Goal: Task Accomplishment & Management: Complete application form

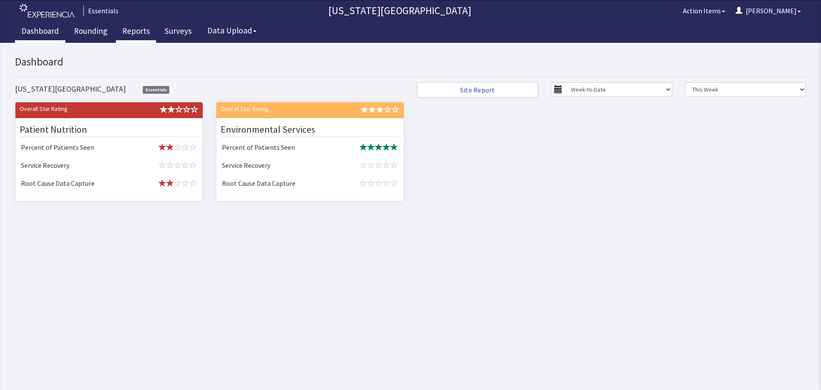
drag, startPoint x: 95, startPoint y: 27, endPoint x: 119, endPoint y: 28, distance: 24.0
click at [95, 27] on link "Rounding" at bounding box center [91, 31] width 46 height 21
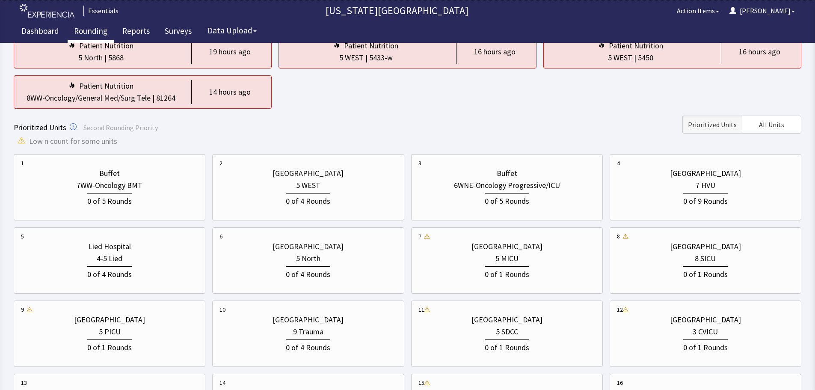
scroll to position [171, 0]
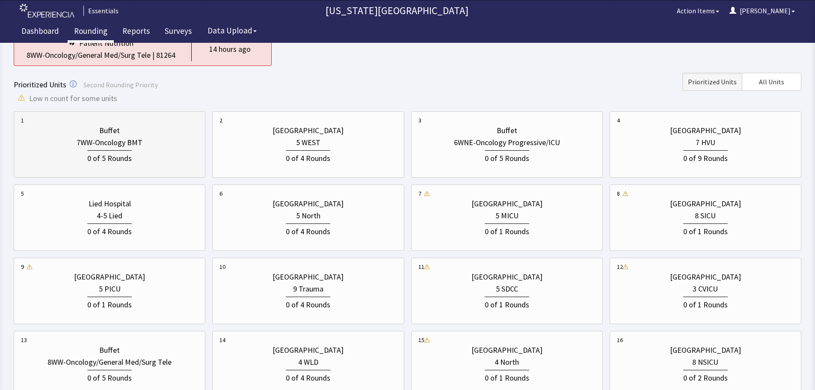
click at [122, 125] on div "Buffet" at bounding box center [109, 130] width 177 height 12
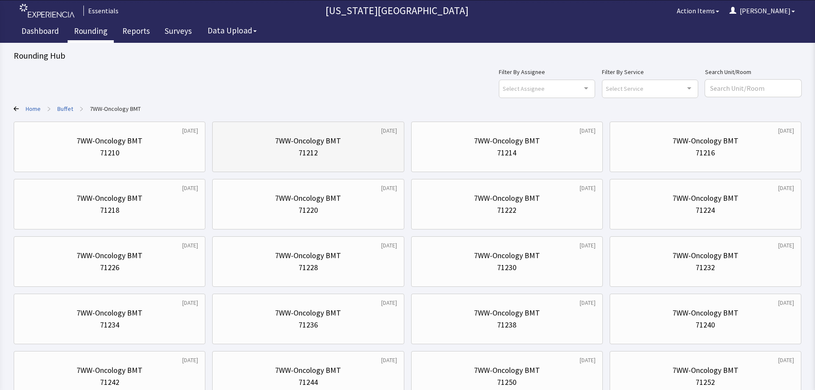
click at [381, 155] on div "71212" at bounding box center [307, 153] width 177 height 12
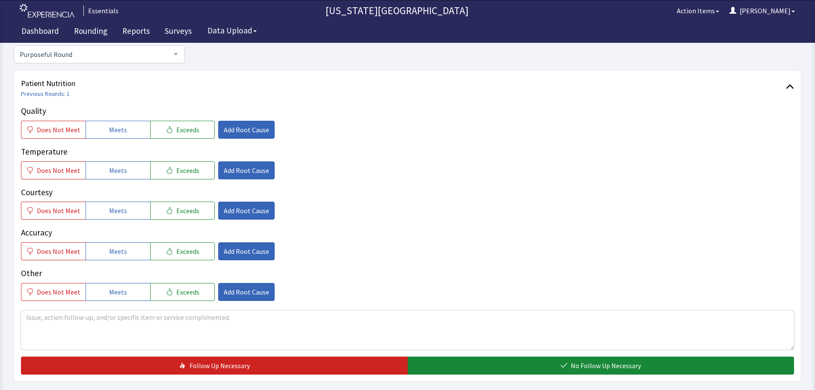
scroll to position [86, 0]
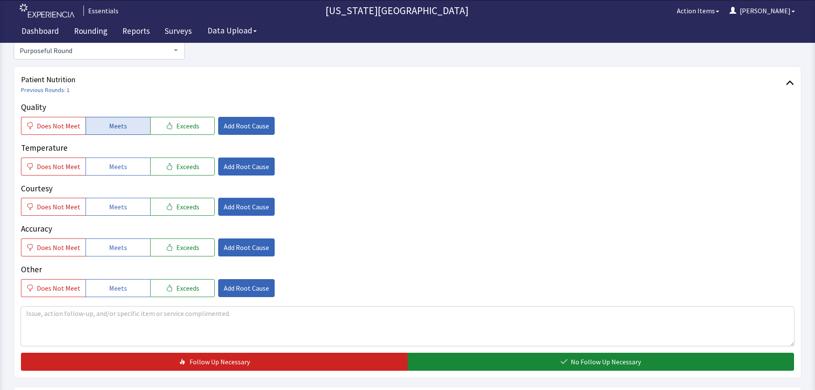
click at [128, 126] on button "Meets" at bounding box center [118, 126] width 65 height 18
click at [128, 159] on button "Meets" at bounding box center [118, 166] width 65 height 18
click at [132, 207] on button "Meets" at bounding box center [118, 207] width 65 height 18
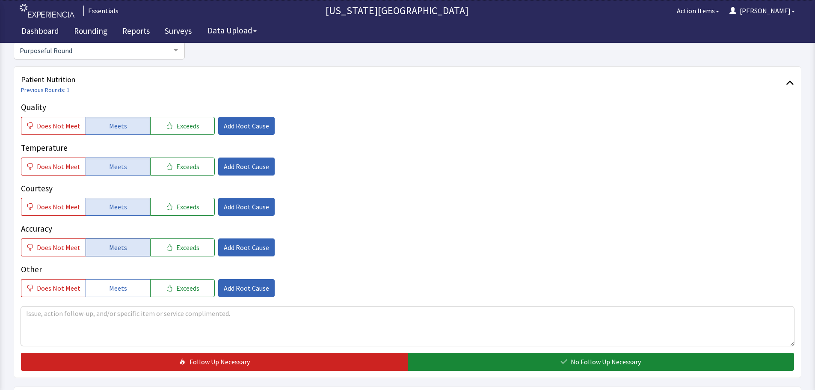
click at [128, 251] on button "Meets" at bounding box center [118, 247] width 65 height 18
click at [153, 314] on textarea at bounding box center [407, 325] width 773 height 39
click at [129, 312] on textarea "food is not bad, patient has no taste so can't comment on quality/taste." at bounding box center [407, 325] width 773 height 39
click at [343, 308] on textarea "food is not bad, patient has no taste due to treatment so can't comment on qual…" at bounding box center [407, 325] width 773 height 39
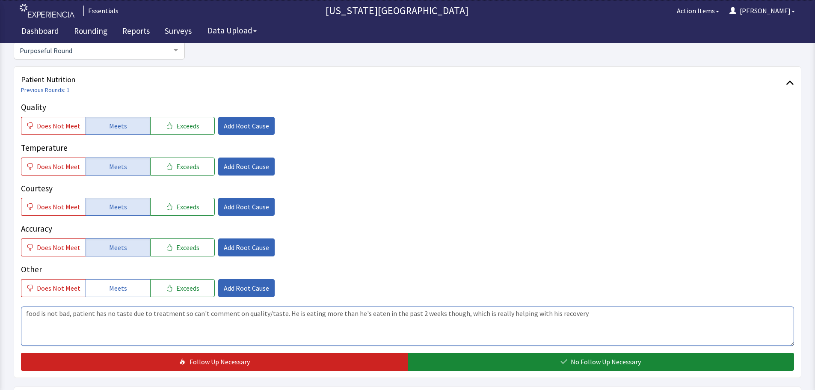
click at [609, 343] on textarea "food is not bad, patient has no taste due to treatment so can't comment on qual…" at bounding box center [407, 325] width 773 height 39
type textarea "food is not bad, patient has no taste due to treatment so can't comment on qual…"
click at [605, 374] on div "Patient Nutrition Previous Rounds: 1 Quality Does Not Meet Meets Exceeds Add Ro…" at bounding box center [407, 221] width 787 height 311
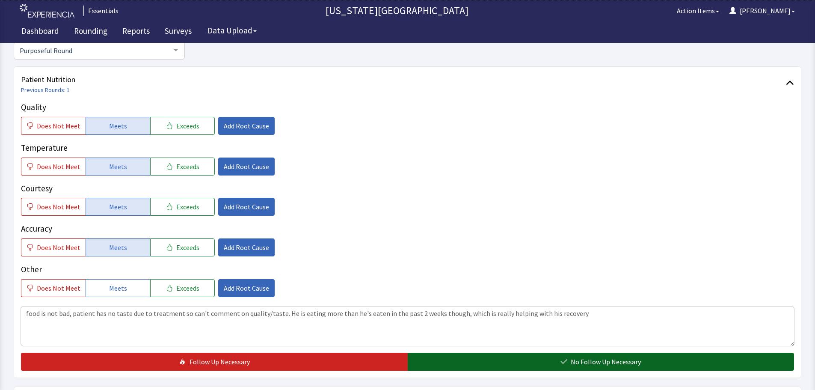
click at [604, 368] on button "No Follow Up Necessary" at bounding box center [601, 361] width 387 height 18
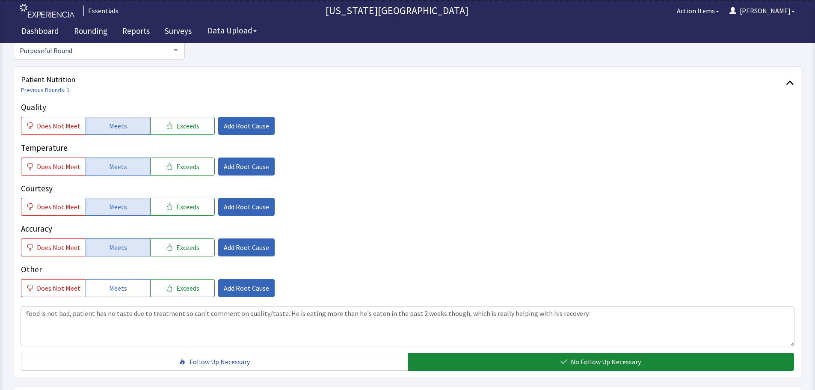
scroll to position [0, 0]
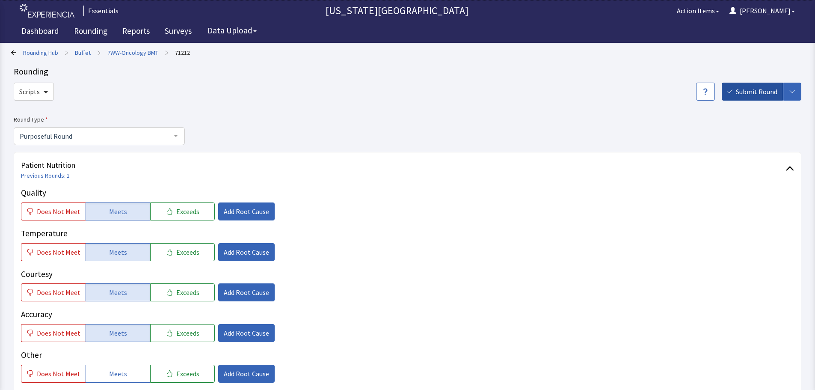
click at [753, 97] on button "Submit Round" at bounding box center [751, 92] width 61 height 18
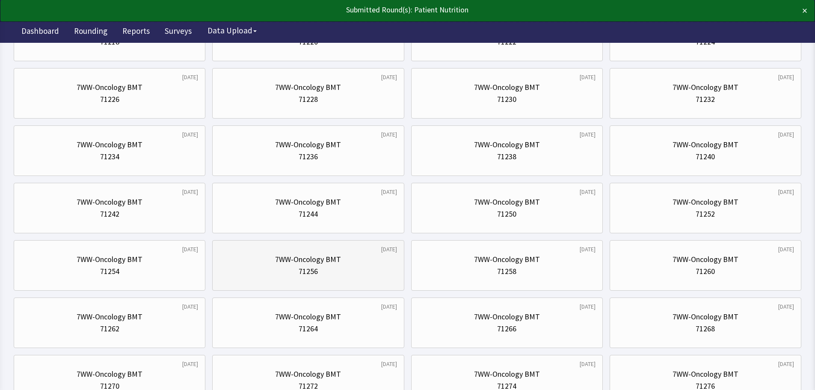
scroll to position [171, 0]
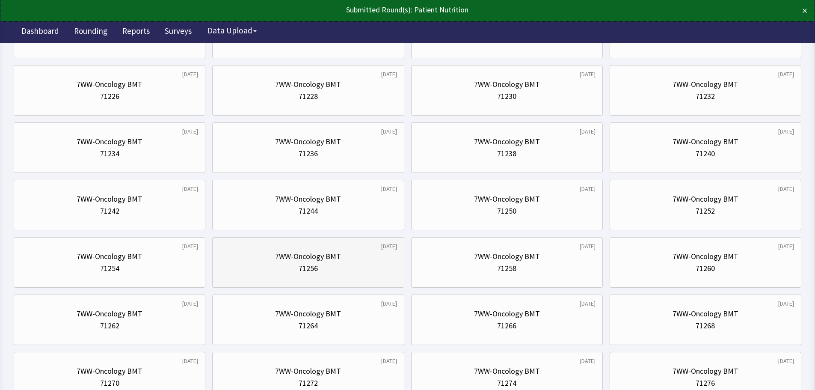
click at [327, 260] on div "7WW-Oncology BMT" at bounding box center [308, 256] width 66 height 12
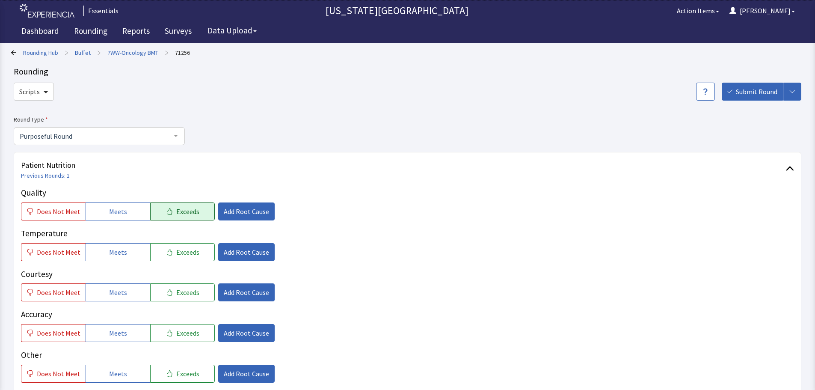
click at [167, 215] on button "Exceeds" at bounding box center [182, 211] width 65 height 18
click at [168, 251] on button "Exceeds" at bounding box center [182, 252] width 65 height 18
click at [176, 289] on span "Exceeds" at bounding box center [187, 292] width 23 height 10
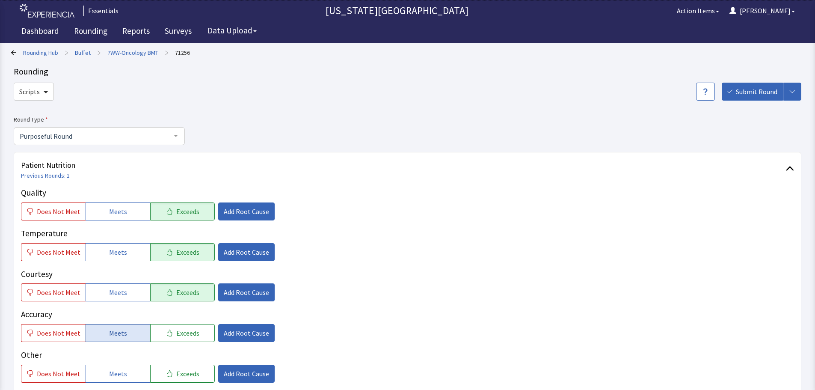
click at [116, 328] on span "Meets" at bounding box center [118, 333] width 18 height 10
click at [243, 211] on span "Add Root Cause" at bounding box center [246, 211] width 45 height 10
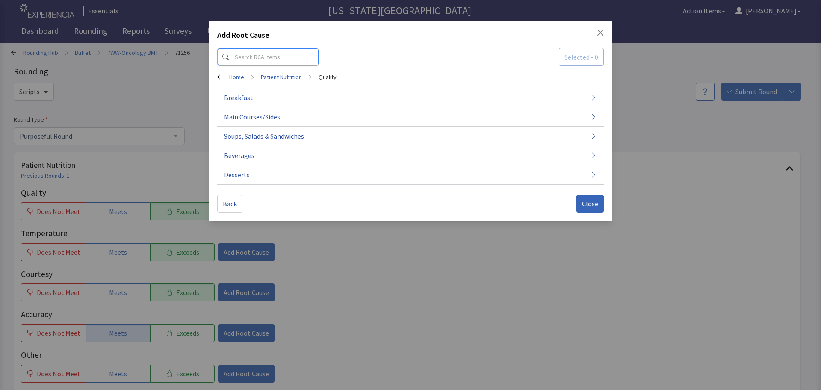
click at [280, 64] on input at bounding box center [268, 57] width 102 height 18
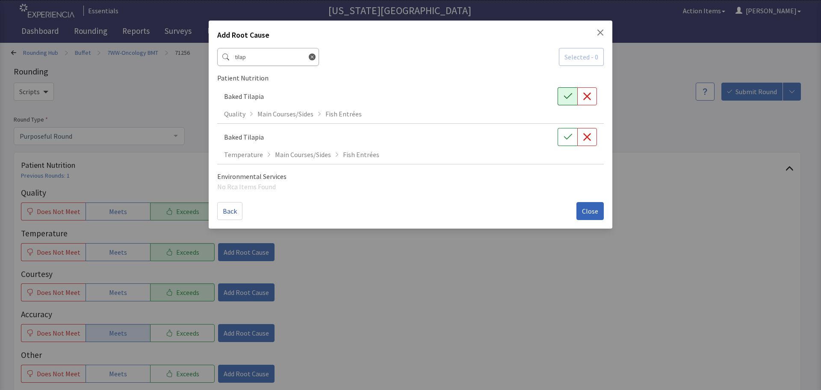
click at [561, 93] on button "button" at bounding box center [568, 96] width 20 height 18
click at [566, 142] on button "button" at bounding box center [568, 137] width 20 height 18
drag, startPoint x: 273, startPoint y: 59, endPoint x: 151, endPoint y: 54, distance: 121.6
click at [152, 54] on div "Add Root Cause tilap Selected - 2 Patient Nutrition Baked Tilapia Quality Main …" at bounding box center [410, 195] width 821 height 390
click at [587, 99] on icon "button" at bounding box center [587, 96] width 9 height 9
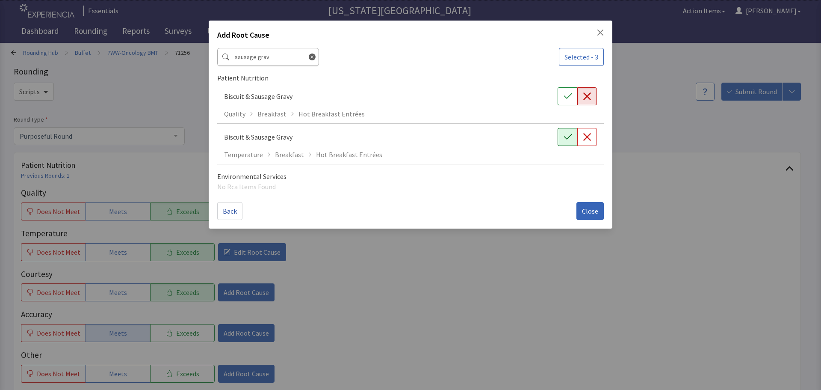
click at [572, 136] on button "button" at bounding box center [568, 137] width 20 height 18
drag, startPoint x: 271, startPoint y: 58, endPoint x: 204, endPoint y: 56, distance: 67.2
click at [204, 56] on div "Add Root Cause sausage grav Selected - 4 Patient Nutrition Biscuit & Sausage Gr…" at bounding box center [410, 195] width 821 height 390
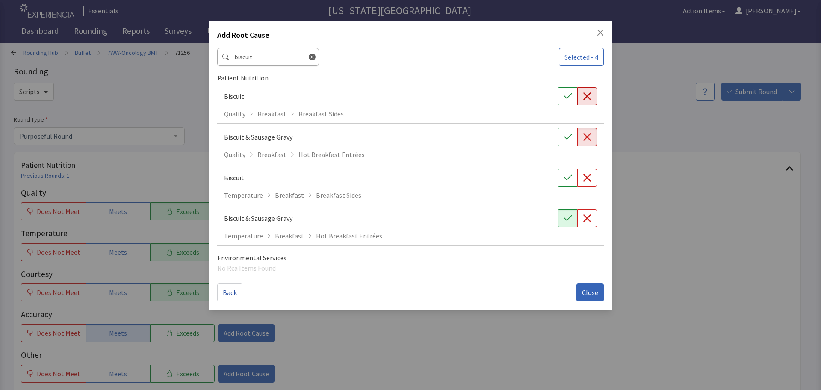
click at [584, 97] on icon "button" at bounding box center [587, 96] width 9 height 9
drag, startPoint x: 260, startPoint y: 60, endPoint x: 103, endPoint y: 44, distance: 158.2
click at [104, 44] on div "Add Root Cause biscuit Selected - 5 Patient Nutrition Biscuit Quality Breakfast…" at bounding box center [410, 195] width 821 height 390
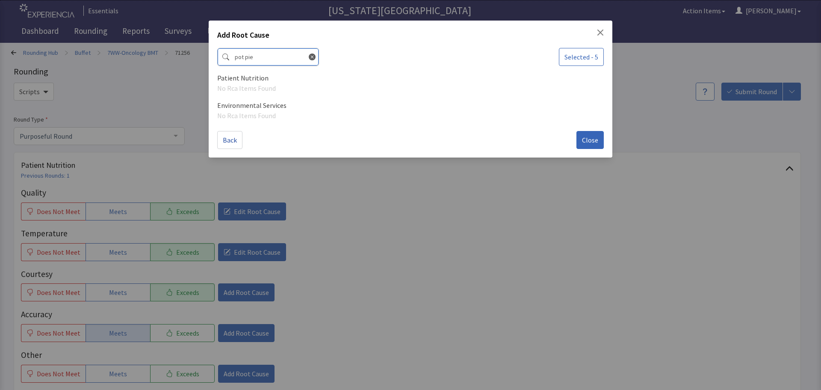
drag, startPoint x: 267, startPoint y: 62, endPoint x: 90, endPoint y: 55, distance: 177.2
click at [92, 55] on div "Add Root Cause pot pie Selected - 5 Patient Nutrition No Rca Items Found Enviro…" at bounding box center [410, 195] width 821 height 390
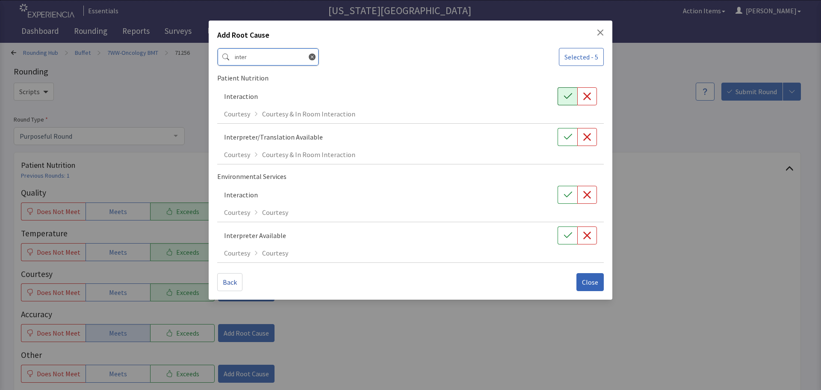
type input "inter"
click at [568, 103] on button "button" at bounding box center [568, 96] width 20 height 18
click at [591, 269] on div "Back Close" at bounding box center [410, 278] width 387 height 25
click at [590, 291] on div "Add Root Cause inter Selected - 6 Patient Nutrition Interaction Courtesy Courte…" at bounding box center [411, 160] width 404 height 279
click at [588, 286] on span "Close" at bounding box center [590, 282] width 16 height 10
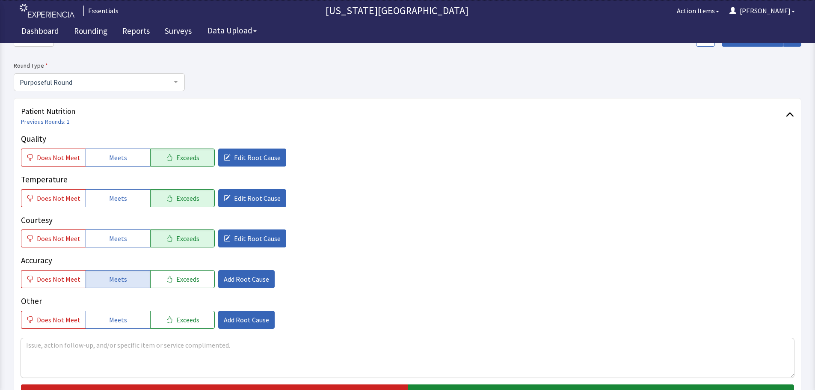
scroll to position [171, 0]
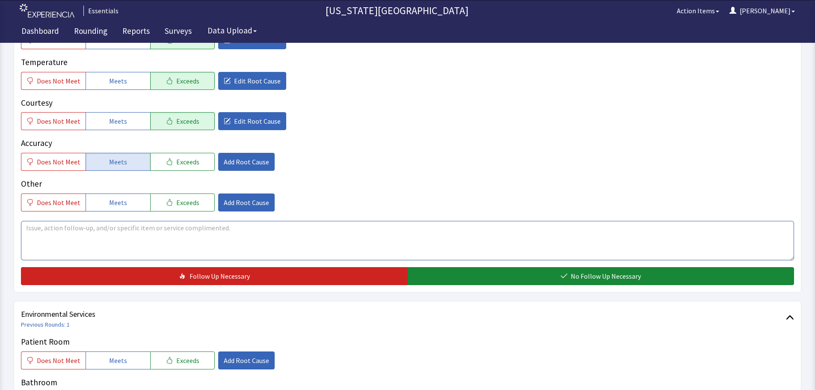
click at [209, 239] on textarea at bounding box center [407, 240] width 773 height 39
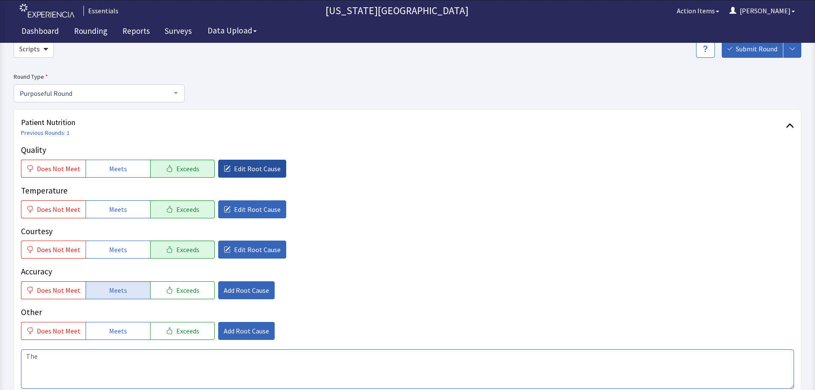
type textarea "The"
click at [234, 169] on span "Edit Root Cause" at bounding box center [257, 168] width 47 height 10
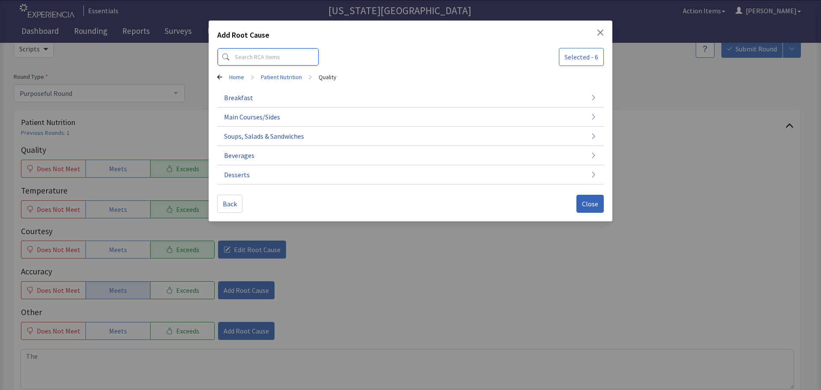
click at [288, 54] on input at bounding box center [268, 57] width 102 height 18
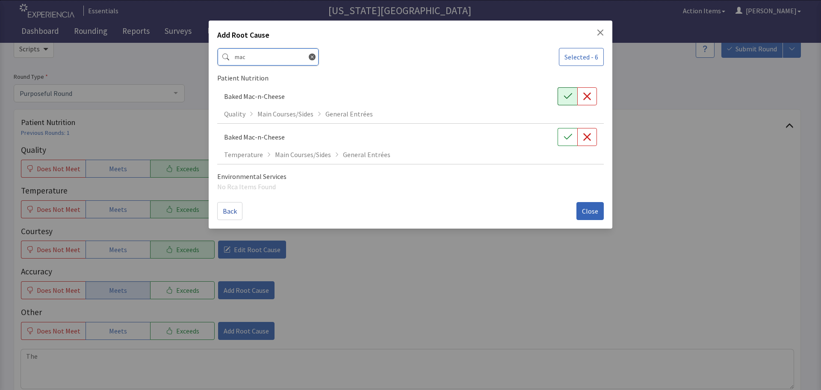
type input "mac"
click at [559, 91] on button "button" at bounding box center [568, 96] width 20 height 18
click at [574, 133] on button "button" at bounding box center [568, 137] width 20 height 18
click at [584, 201] on div "Back Close" at bounding box center [410, 207] width 387 height 25
click at [585, 204] on button "Close" at bounding box center [589, 211] width 27 height 18
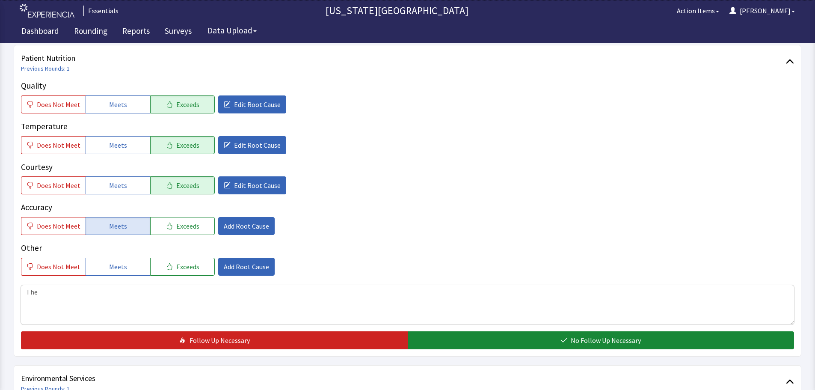
scroll to position [171, 0]
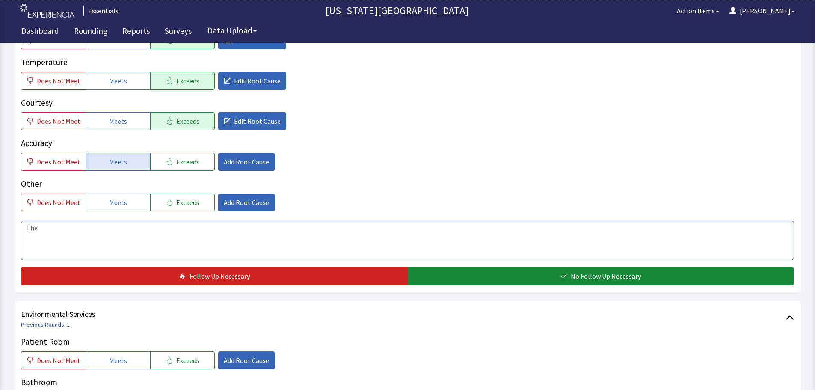
click at [70, 242] on textarea "The" at bounding box center [407, 240] width 773 height 39
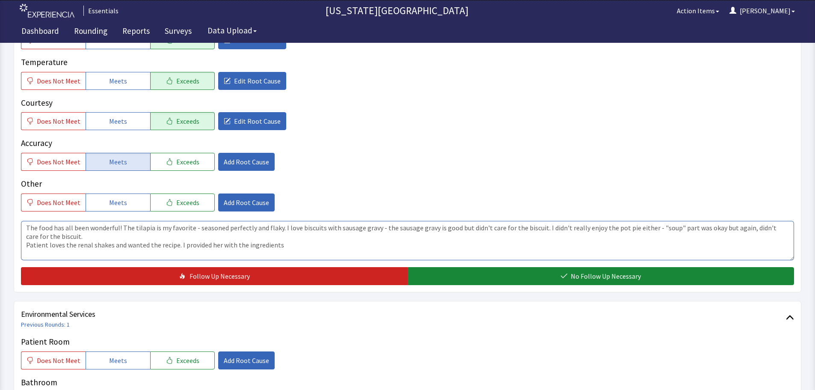
click at [176, 244] on textarea "The food has all been wonderful! The tilapia is my favorite - seasoned perfectl…" at bounding box center [407, 240] width 773 height 39
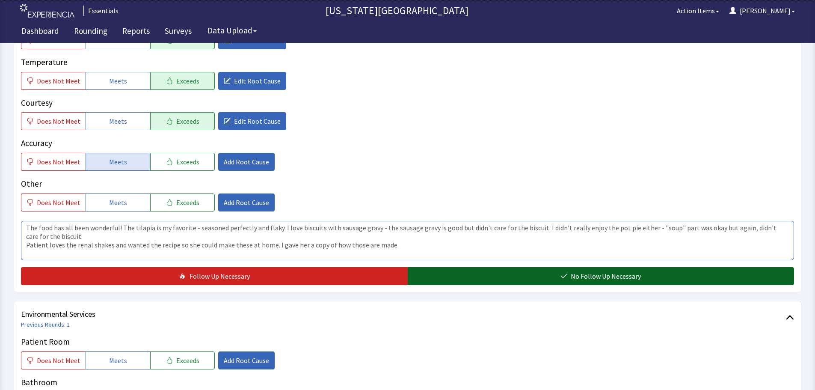
type textarea "The food has all been wonderful! The tilapia is my favorite - seasoned perfectl…"
click at [524, 269] on button "No Follow Up Necessary" at bounding box center [601, 276] width 387 height 18
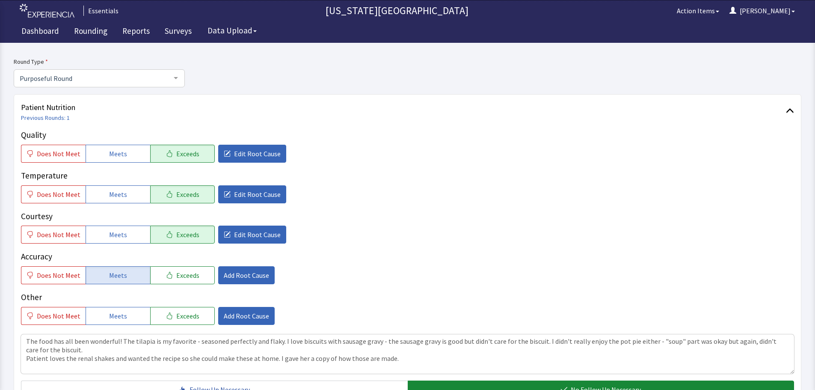
scroll to position [0, 0]
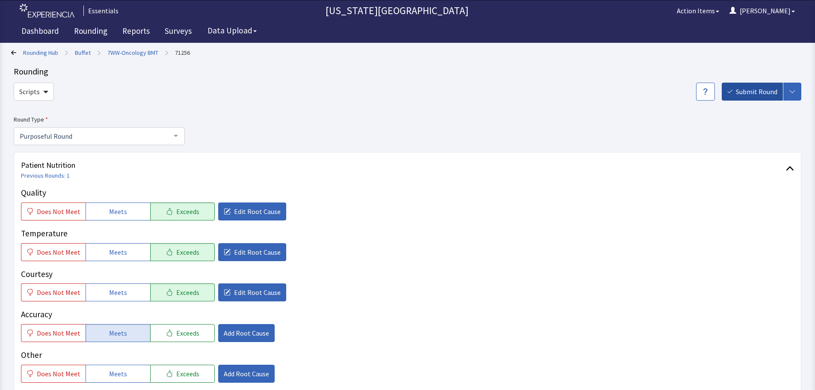
click at [730, 92] on icon "button" at bounding box center [729, 91] width 5 height 3
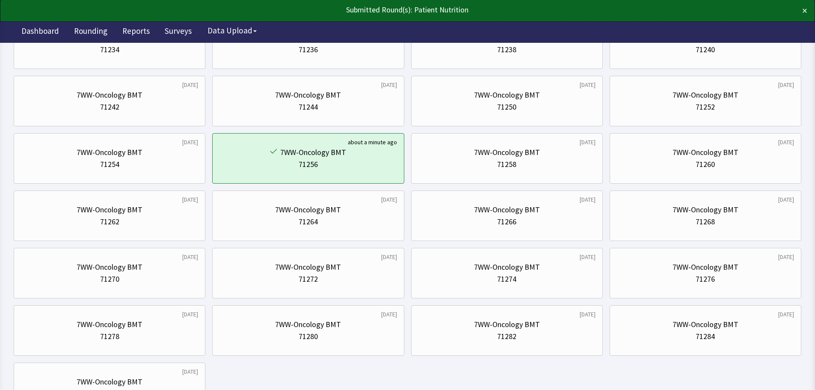
scroll to position [299, 0]
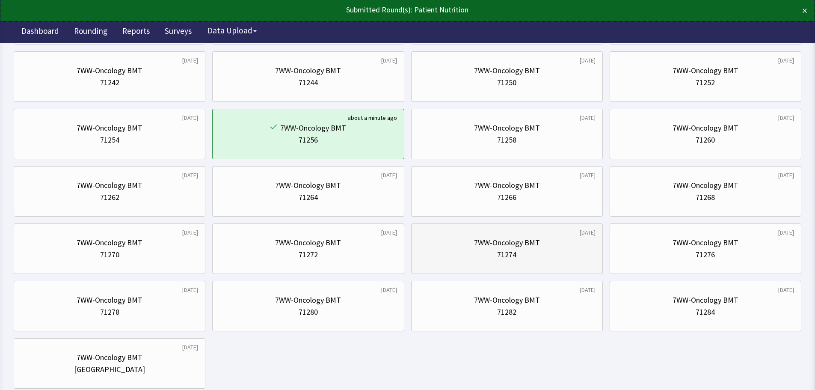
click at [509, 270] on div "3 days ago 7WW-Oncology BMT 71274" at bounding box center [507, 248] width 192 height 50
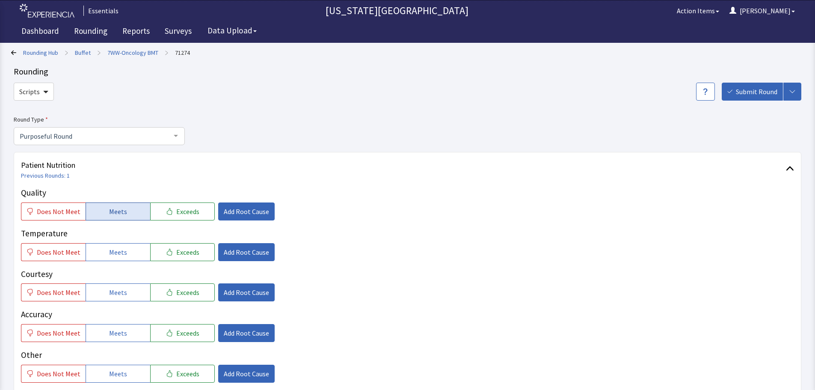
click at [124, 215] on button "Meets" at bounding box center [118, 211] width 65 height 18
click at [118, 255] on span "Meets" at bounding box center [118, 252] width 18 height 10
click at [110, 287] on button "Meets" at bounding box center [118, 292] width 65 height 18
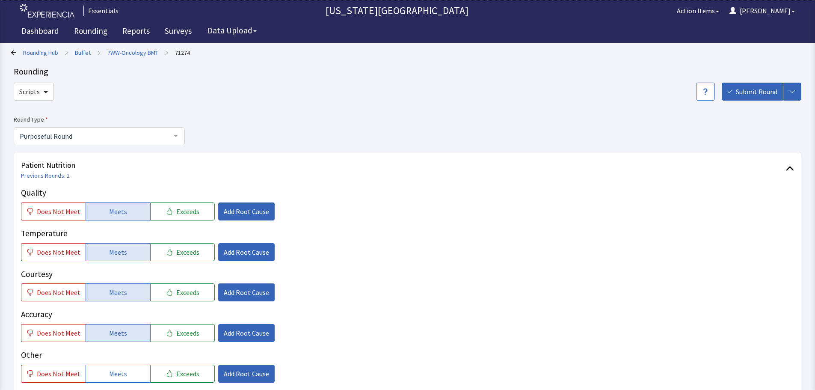
click at [109, 325] on button "Meets" at bounding box center [118, 333] width 65 height 18
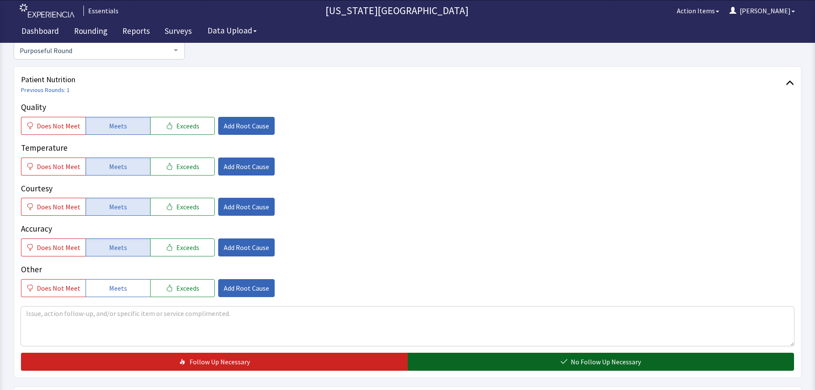
click at [538, 358] on button "No Follow Up Necessary" at bounding box center [601, 361] width 387 height 18
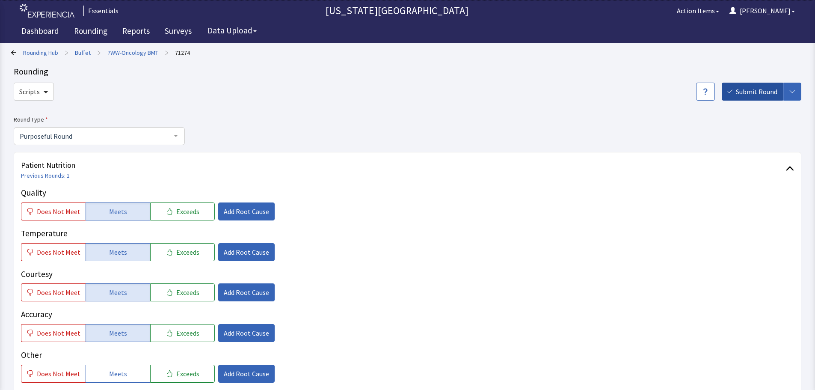
click at [736, 100] on button "Submit Round" at bounding box center [751, 92] width 61 height 18
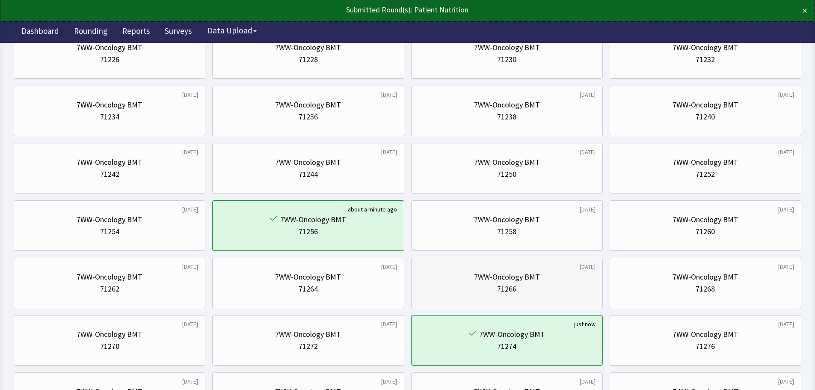
scroll to position [257, 0]
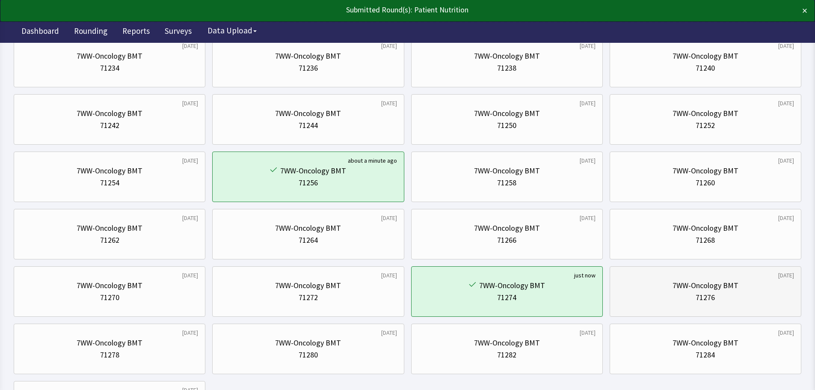
click at [678, 306] on div "7WW-Oncology BMT 71276" at bounding box center [705, 291] width 177 height 41
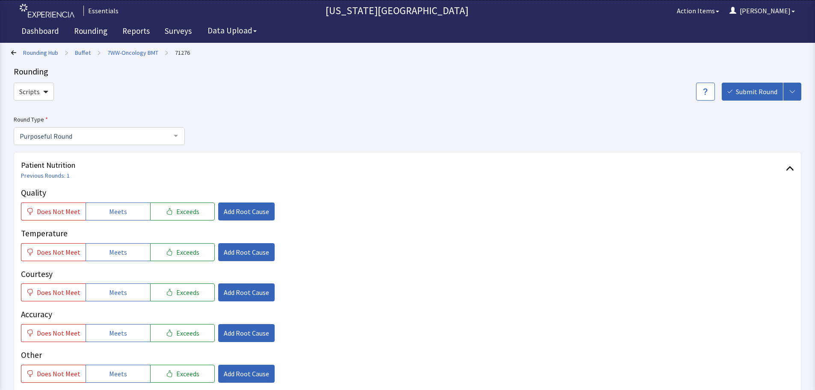
click at [131, 49] on link "7WW-Oncology BMT" at bounding box center [132, 52] width 51 height 9
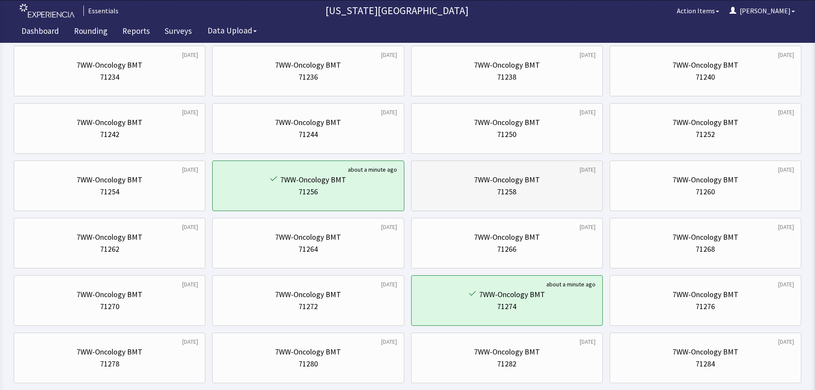
scroll to position [342, 0]
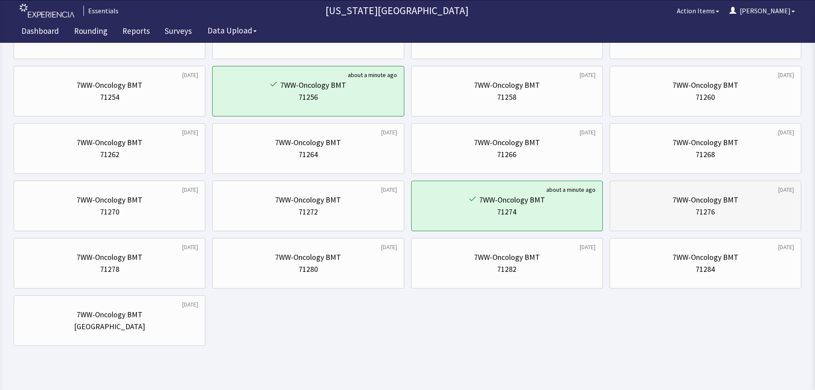
click at [729, 205] on div "7WW-Oncology BMT" at bounding box center [705, 200] width 66 height 12
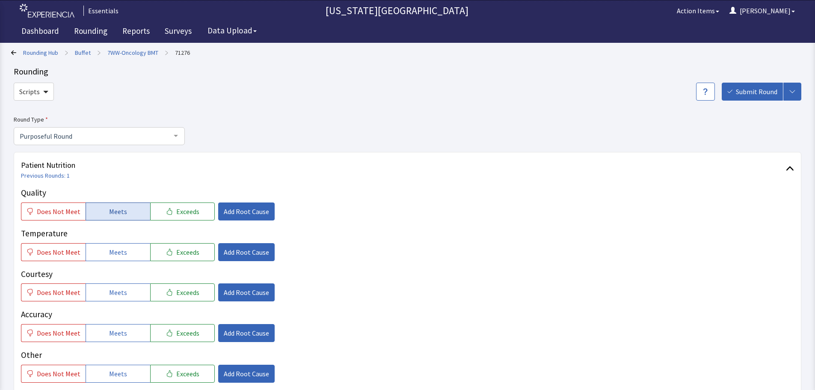
click at [110, 205] on button "Meets" at bounding box center [118, 211] width 65 height 18
click at [120, 257] on button "Meets" at bounding box center [118, 252] width 65 height 18
click at [122, 291] on span "Meets" at bounding box center [118, 292] width 18 height 10
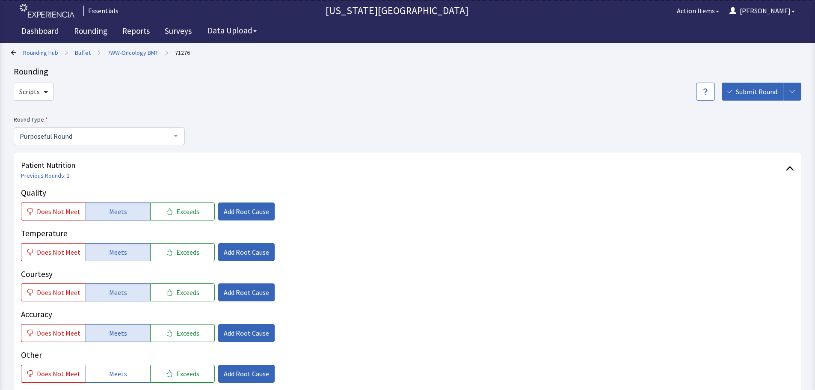
click at [118, 337] on span "Meets" at bounding box center [118, 333] width 18 height 10
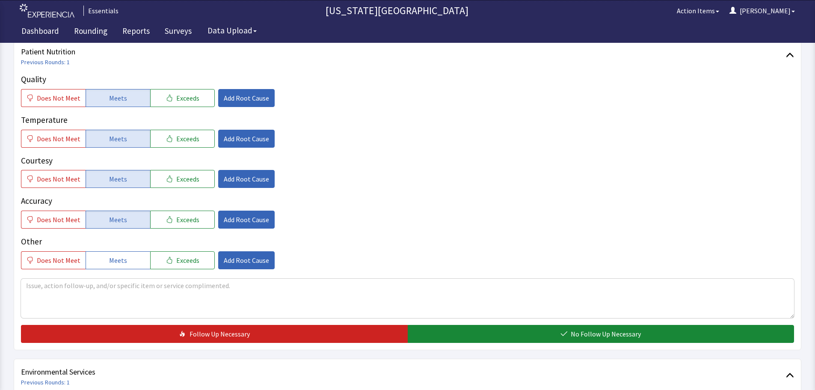
scroll to position [128, 0]
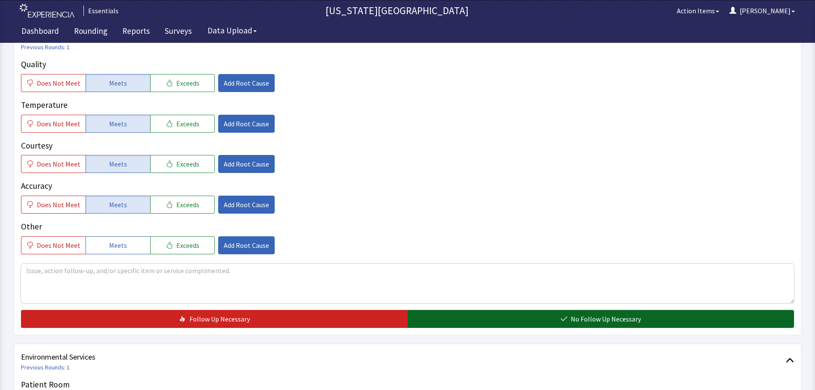
click at [543, 317] on button "No Follow Up Necessary" at bounding box center [601, 319] width 387 height 18
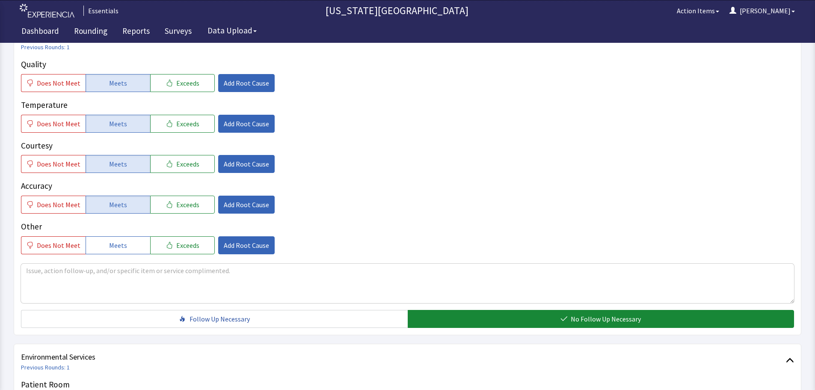
scroll to position [0, 0]
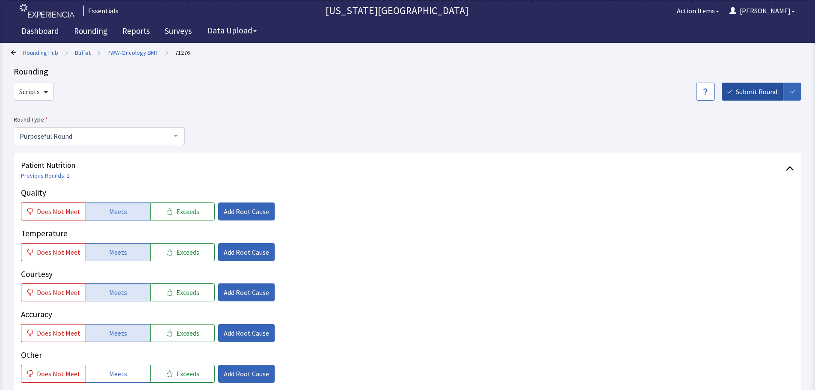
click at [759, 99] on button "Submit Round" at bounding box center [751, 92] width 61 height 18
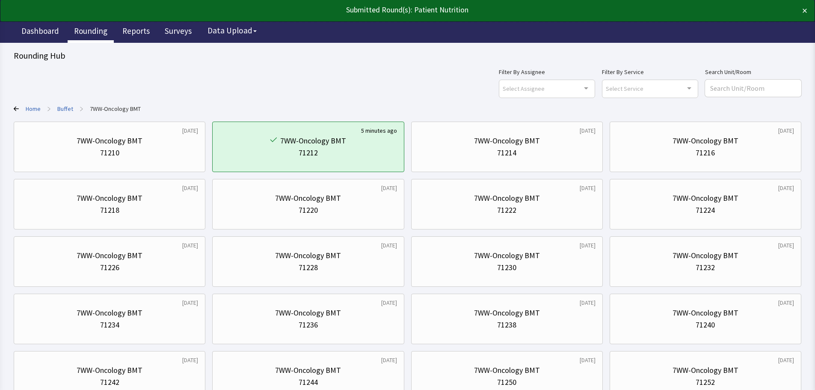
click at [86, 32] on link "Rounding" at bounding box center [91, 31] width 46 height 21
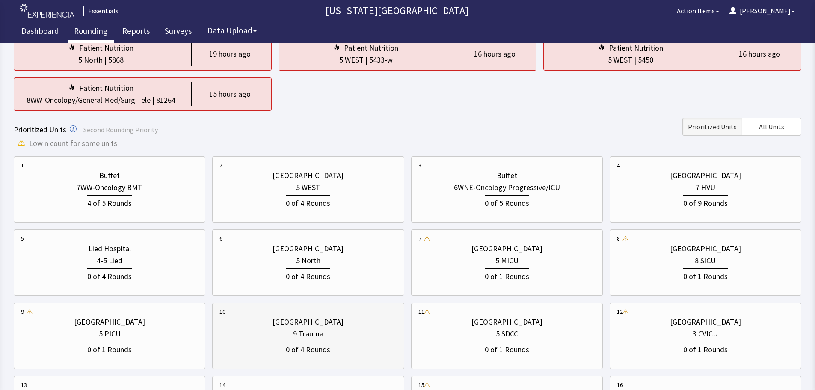
scroll to position [128, 0]
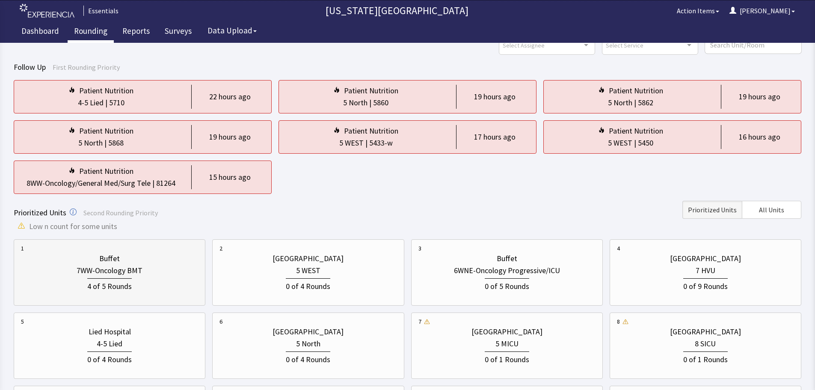
scroll to position [43, 0]
click at [205, 253] on div "1 Buffet 7WW-Oncology BMT 4 of 5 Rounds" at bounding box center [110, 272] width 192 height 66
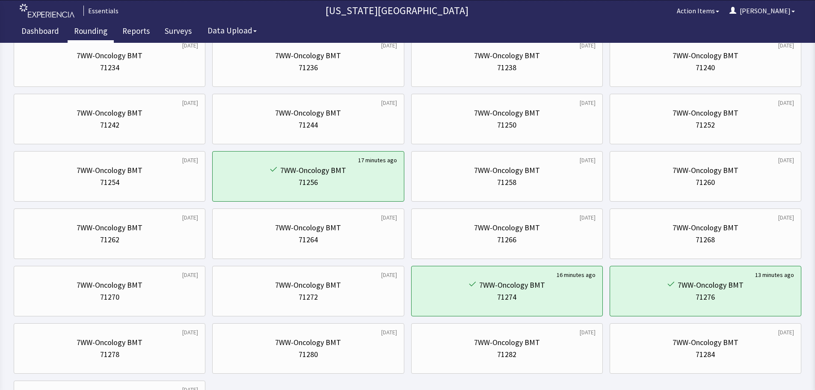
scroll to position [342, 0]
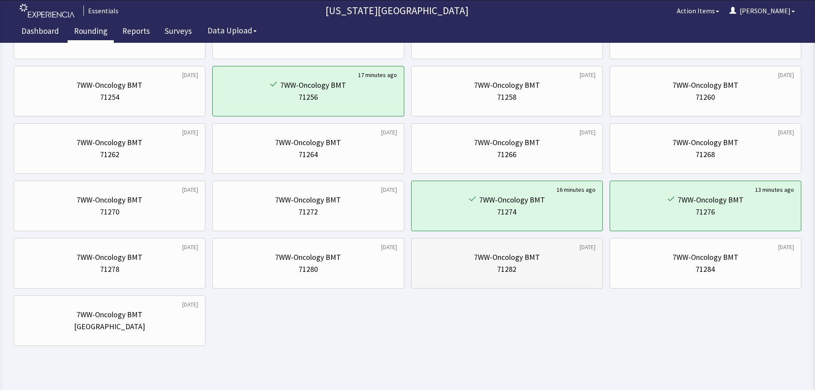
click at [566, 284] on div "3 days ago 7WW-Oncology BMT 71282" at bounding box center [507, 263] width 192 height 50
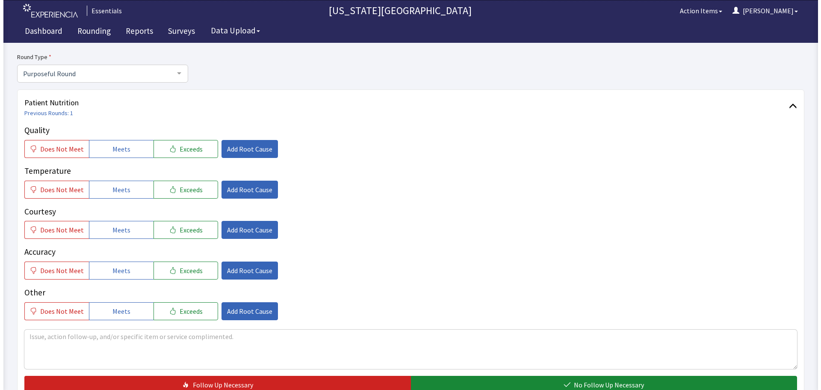
scroll to position [86, 0]
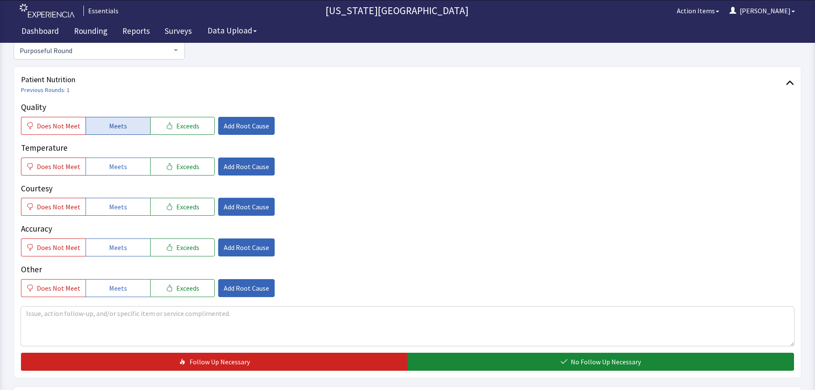
click at [115, 130] on span "Meets" at bounding box center [118, 126] width 18 height 10
click at [115, 165] on span "Meets" at bounding box center [118, 166] width 18 height 10
click at [113, 210] on span "Meets" at bounding box center [118, 206] width 18 height 10
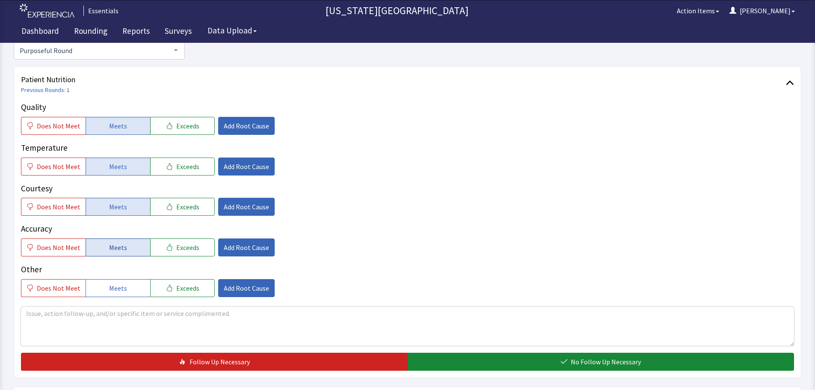
click at [116, 248] on span "Meets" at bounding box center [118, 247] width 18 height 10
click at [70, 290] on span "Does Not Meet" at bounding box center [59, 288] width 44 height 10
click at [247, 293] on span "Add Root Cause" at bounding box center [246, 288] width 45 height 10
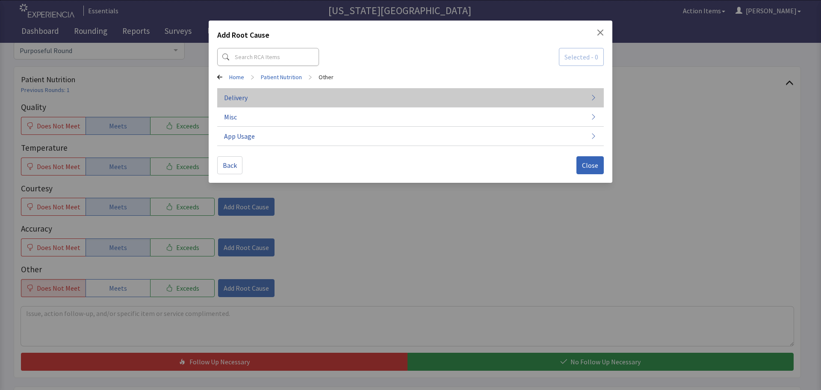
click at [295, 99] on button "Delivery" at bounding box center [410, 97] width 387 height 19
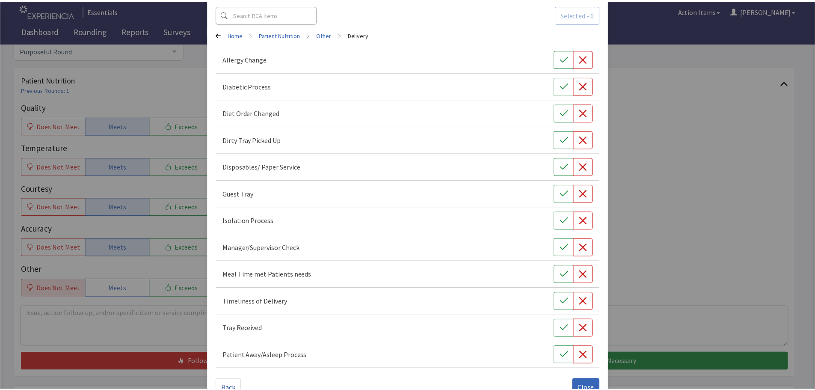
scroll to position [65, 0]
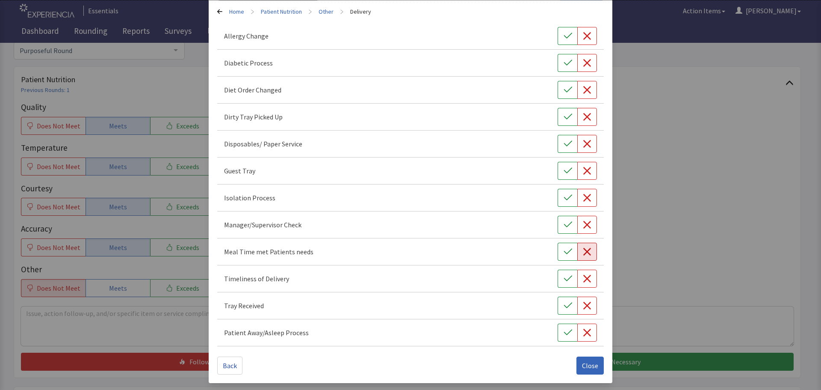
click at [586, 251] on icon "button" at bounding box center [587, 251] width 9 height 9
click at [595, 370] on button "Close" at bounding box center [589, 365] width 27 height 18
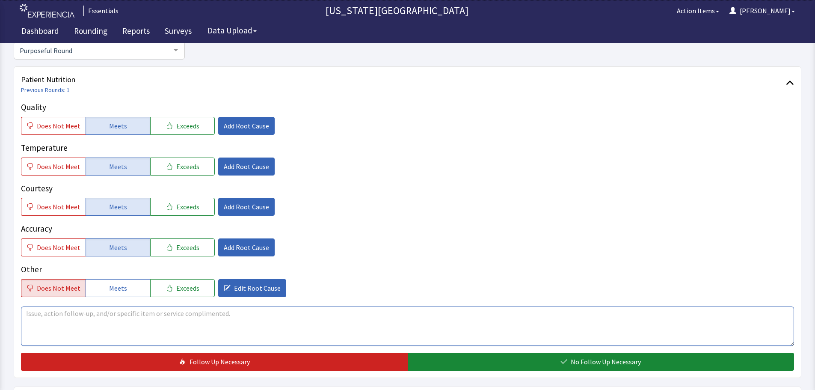
click at [218, 312] on textarea at bounding box center [407, 325] width 773 height 39
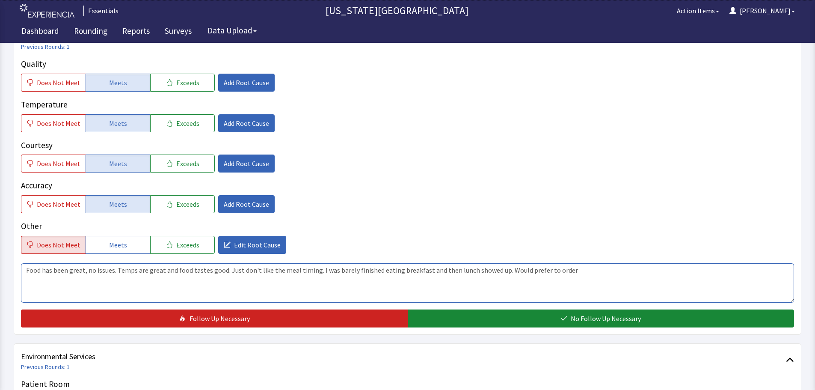
scroll to position [128, 0]
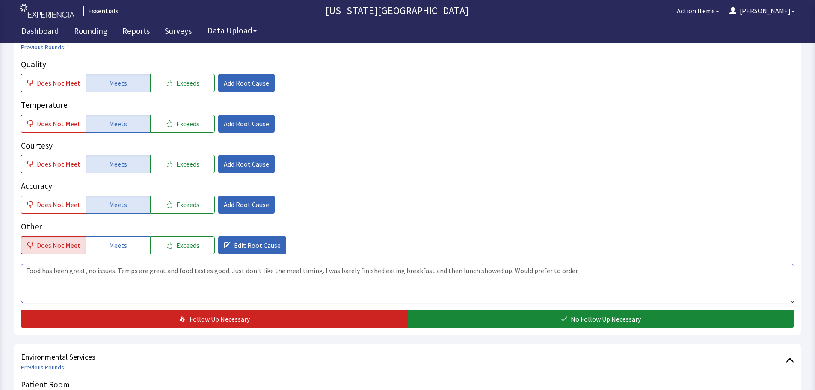
click at [582, 271] on textarea "Food has been great, no issues. Temps are great and food tastes good. Just don'…" at bounding box center [407, 282] width 773 height 39
drag, startPoint x: 571, startPoint y: 268, endPoint x: 530, endPoint y: 268, distance: 41.5
click at [530, 268] on textarea "Food has been great, no issues. Temps are great and food tastes good. Just don'…" at bounding box center [407, 282] width 773 height 39
click at [600, 271] on textarea "Food has been great, no issues. Temps are great and food tastes good. Just don'…" at bounding box center [407, 282] width 773 height 39
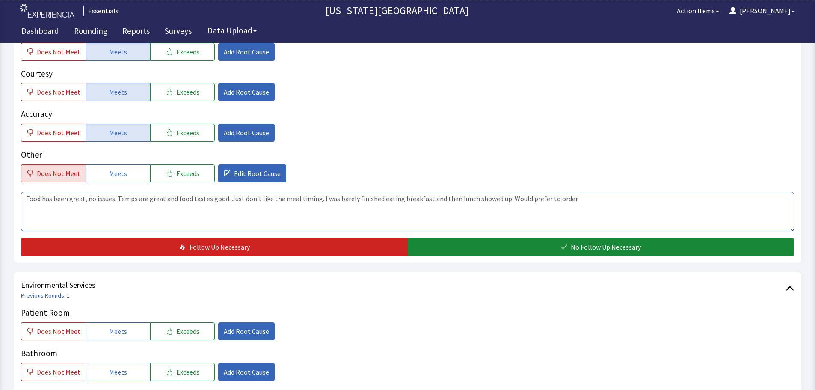
scroll to position [214, 0]
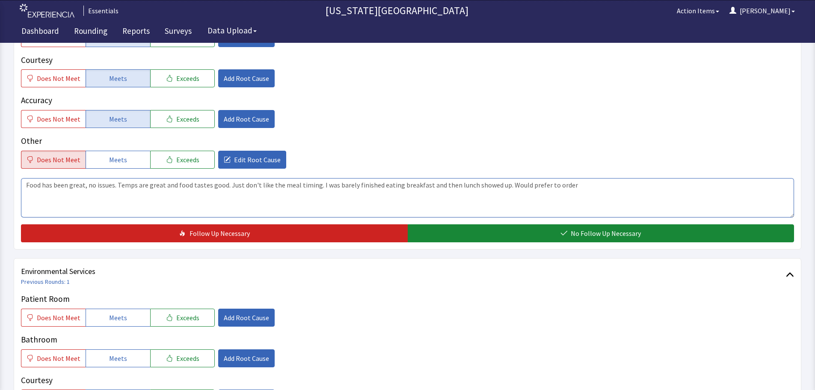
click at [579, 184] on textarea "Food has been great, no issues. Temps are great and food tastes good. Just don'…" at bounding box center [407, 197] width 773 height 39
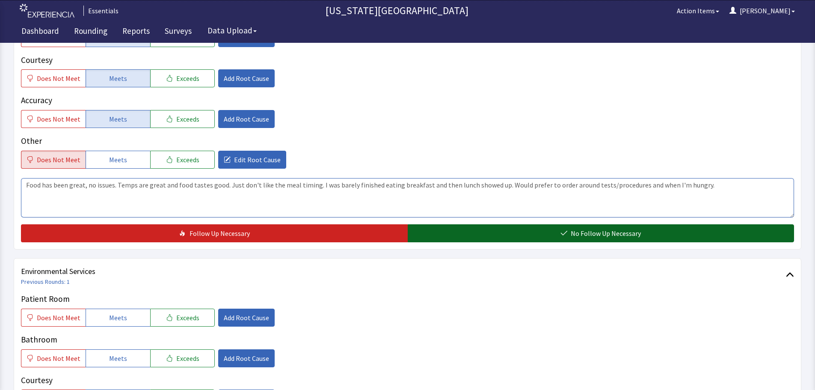
type textarea "Food has been great, no issues. Temps are great and food tastes good. Just don'…"
click at [643, 233] on button "No Follow Up Necessary" at bounding box center [601, 233] width 387 height 18
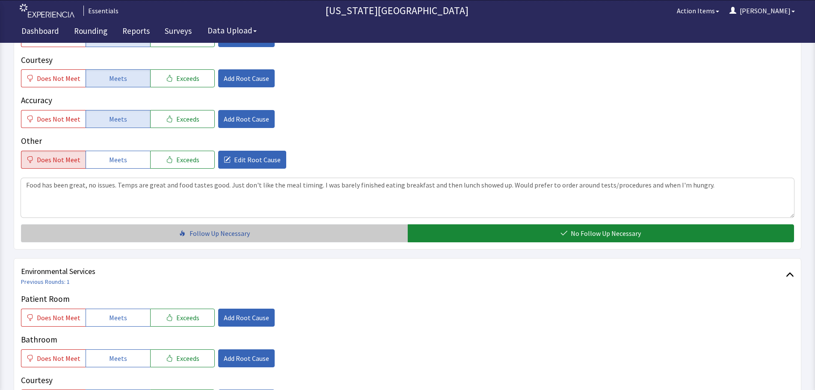
click at [309, 238] on button "Follow Up Necessary" at bounding box center [214, 233] width 387 height 18
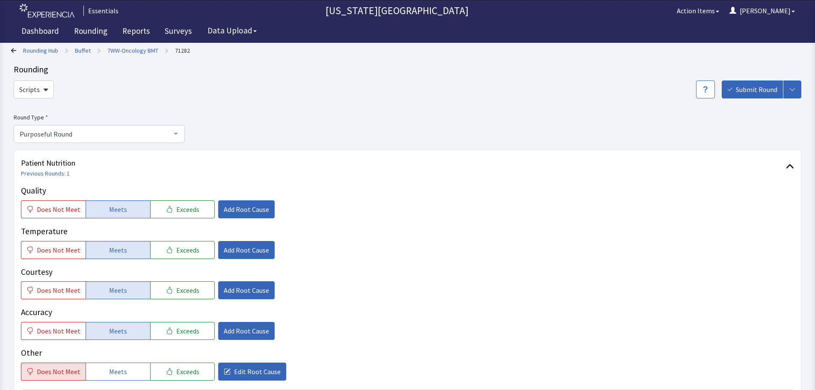
scroll to position [0, 0]
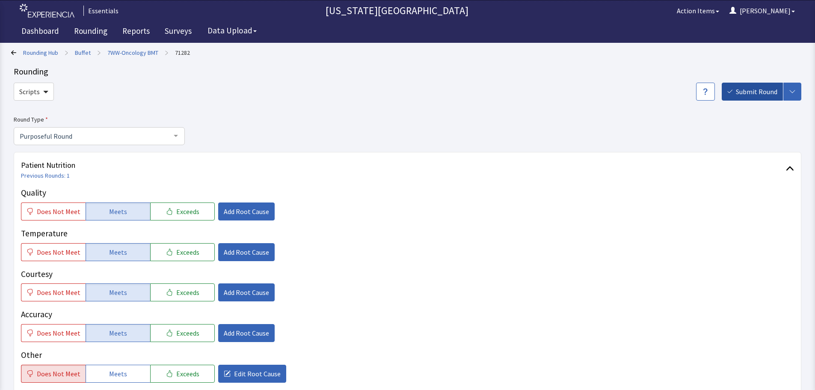
click at [759, 95] on span "Submit Round" at bounding box center [756, 91] width 41 height 10
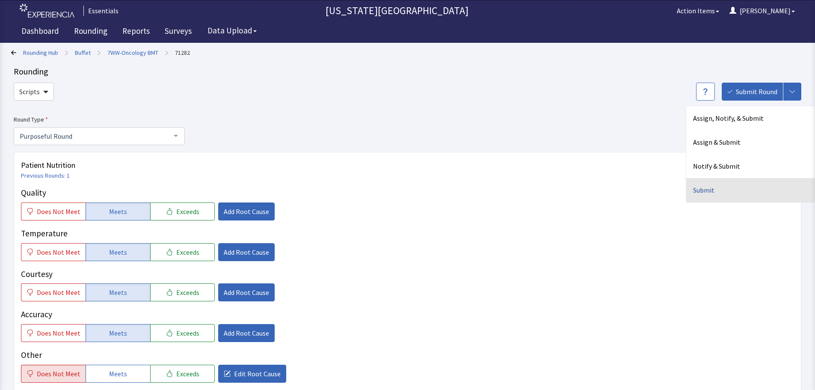
click at [711, 189] on div "Submit" at bounding box center [750, 190] width 128 height 24
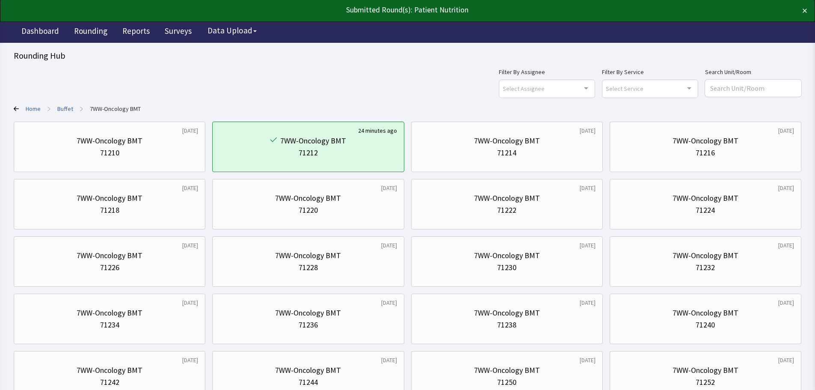
click at [67, 108] on link "Buffet" at bounding box center [65, 108] width 16 height 9
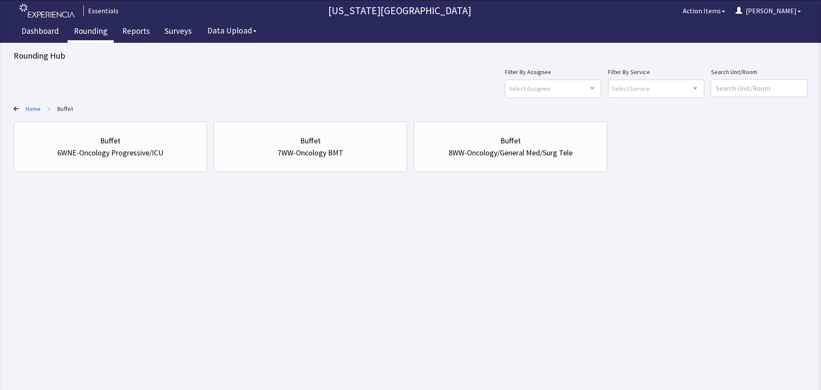
click at [103, 29] on link "Rounding" at bounding box center [91, 31] width 46 height 21
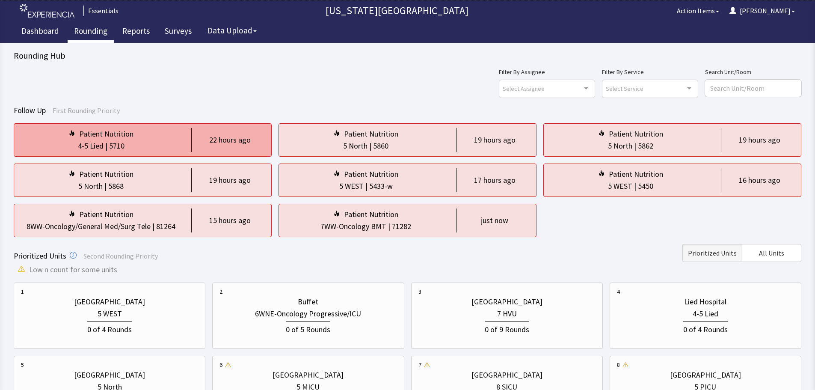
click at [222, 137] on div "22 hours ago" at bounding box center [229, 140] width 41 height 12
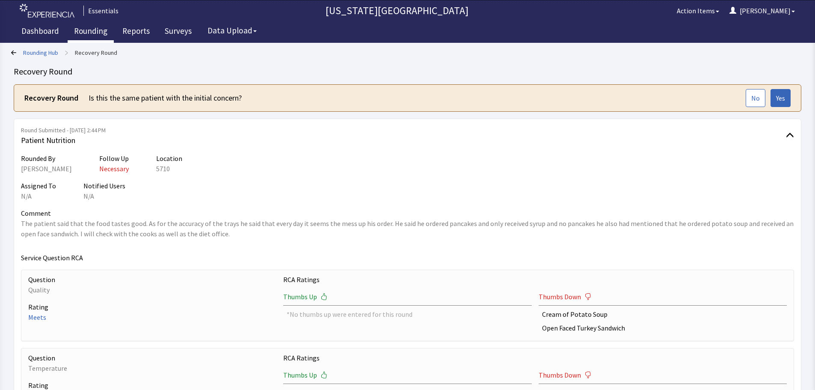
click at [91, 33] on link "Rounding" at bounding box center [91, 31] width 46 height 21
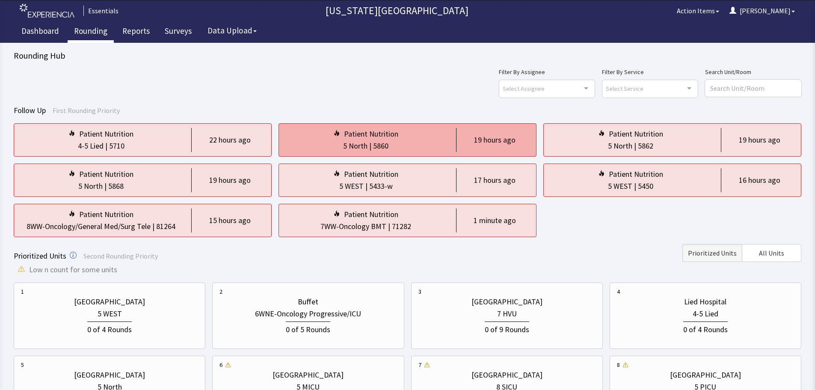
click at [448, 143] on div "Patient Nutrition 5 North | 5860 19 hours ago" at bounding box center [407, 139] width 258 height 33
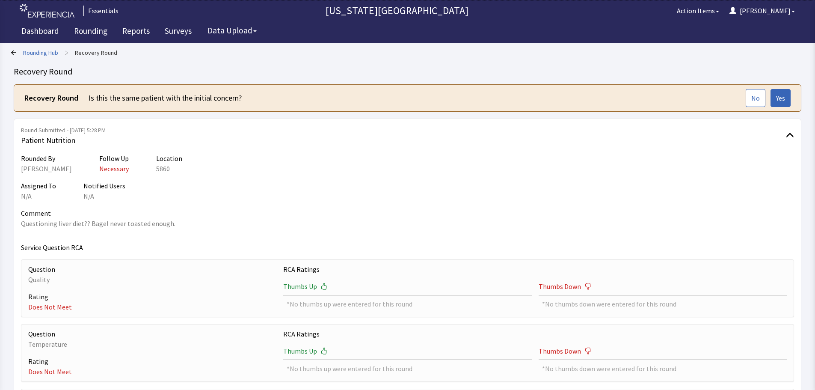
click at [113, 28] on div "Dashboard Rounding Reports Surveys Data Upload" at bounding box center [407, 31] width 785 height 21
click at [109, 29] on link "Rounding" at bounding box center [91, 31] width 46 height 21
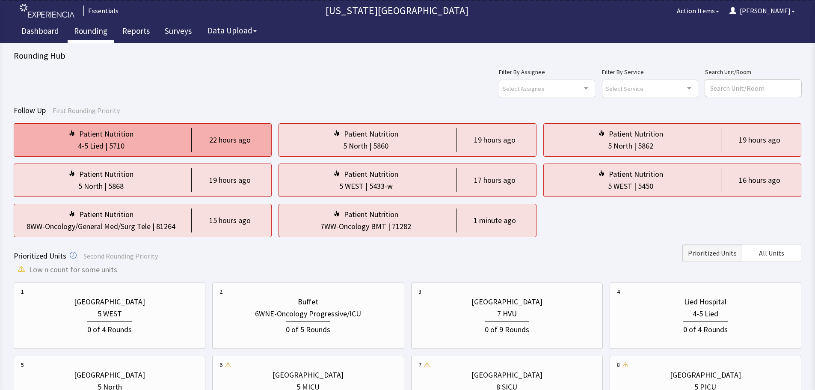
click at [199, 150] on div "22 hours ago" at bounding box center [227, 140] width 73 height 24
click at [139, 134] on div "Patient Nutrition" at bounding box center [101, 134] width 160 height 12
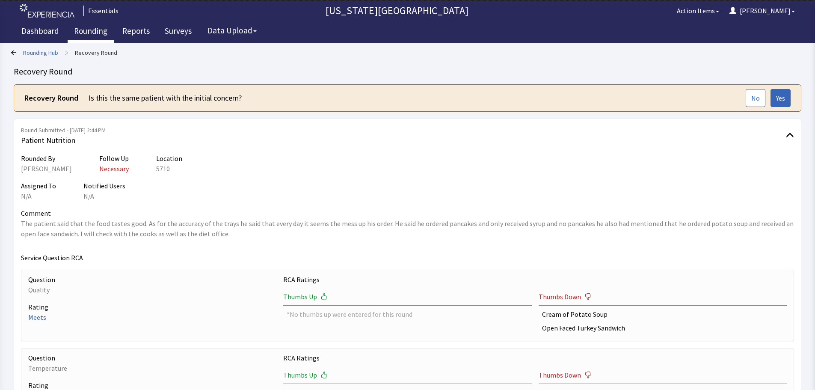
click at [86, 34] on link "Rounding" at bounding box center [91, 31] width 46 height 21
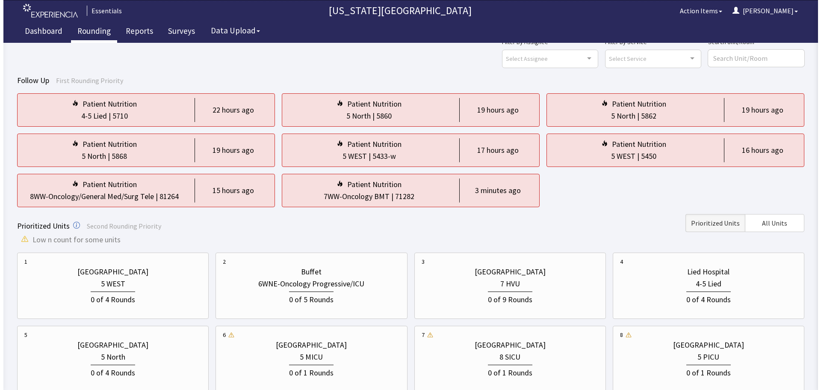
scroll to position [43, 0]
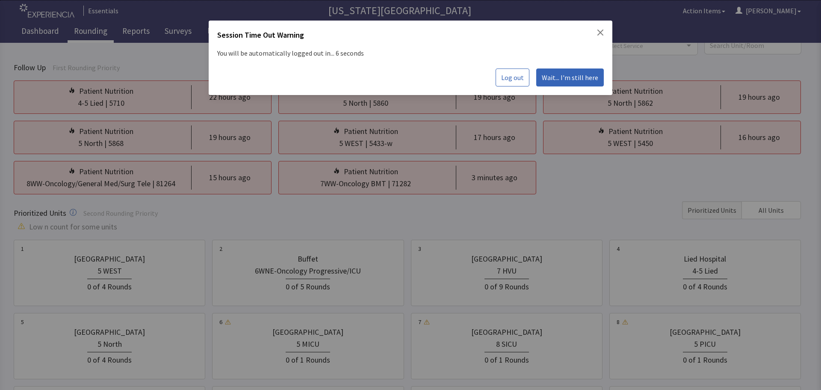
drag, startPoint x: 585, startPoint y: 74, endPoint x: 478, endPoint y: 246, distance: 202.2
click at [585, 74] on span "Wait... I'm still here" at bounding box center [570, 77] width 56 height 10
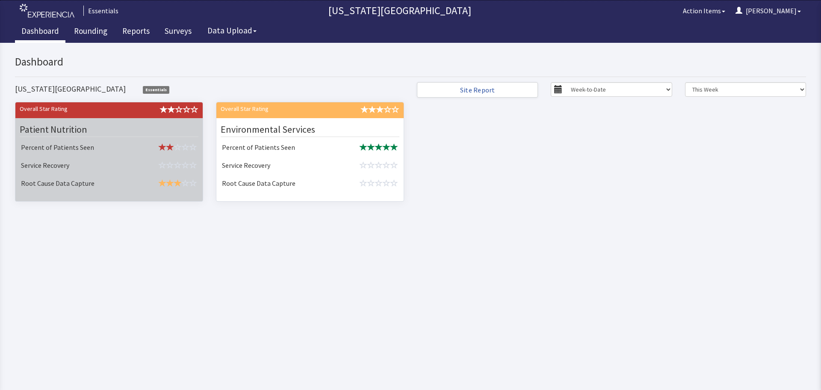
click at [121, 161] on td "Service Recovery" at bounding box center [76, 166] width 117 height 18
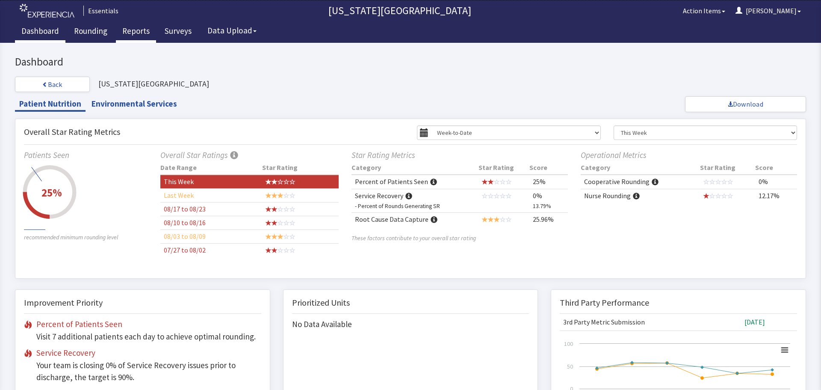
click at [134, 28] on link "Reports" at bounding box center [136, 31] width 40 height 21
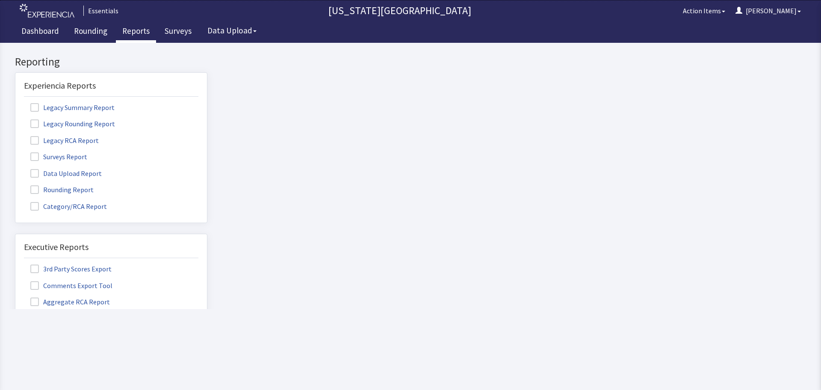
click at [38, 156] on span at bounding box center [34, 156] width 9 height 9
click at [15, 152] on input "Surveys Report" at bounding box center [15, 152] width 0 height 0
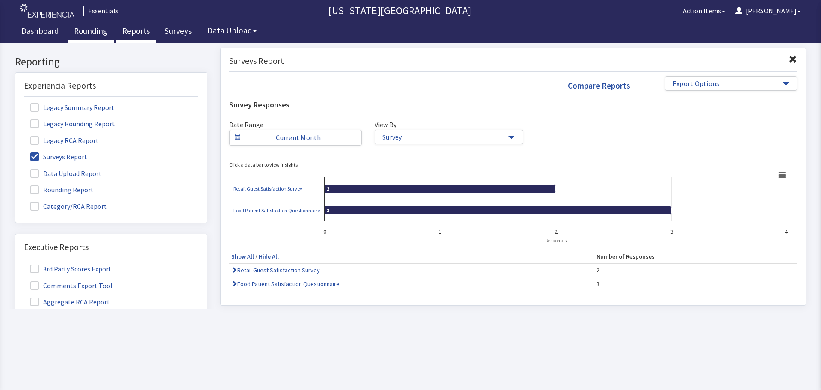
click at [78, 28] on link "Rounding" at bounding box center [91, 31] width 46 height 21
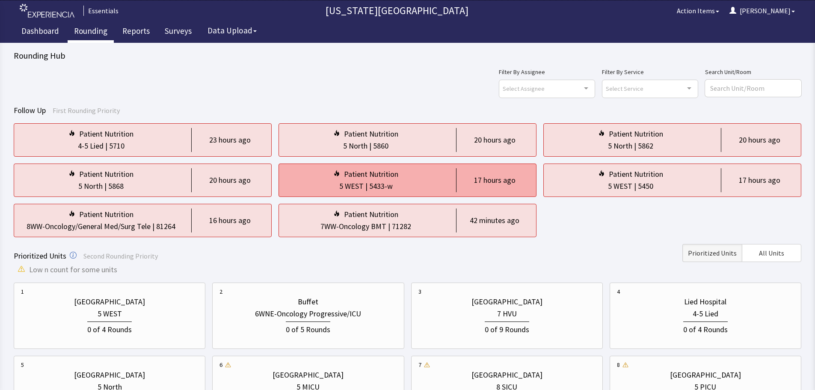
click at [442, 189] on div "5 WEST | 5433-w" at bounding box center [366, 186] width 160 height 12
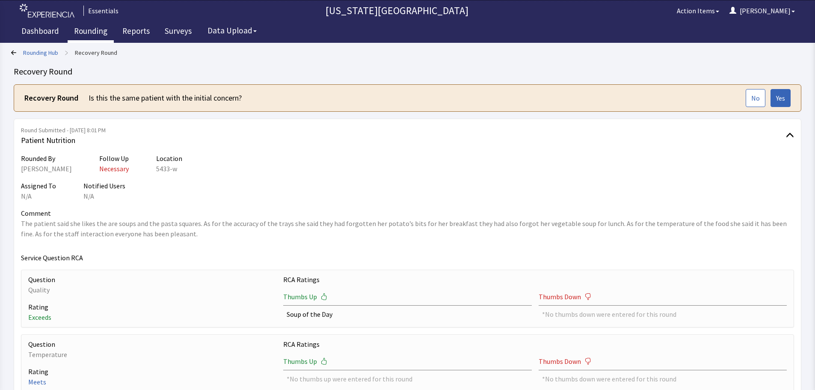
click at [100, 34] on link "Rounding" at bounding box center [91, 31] width 46 height 21
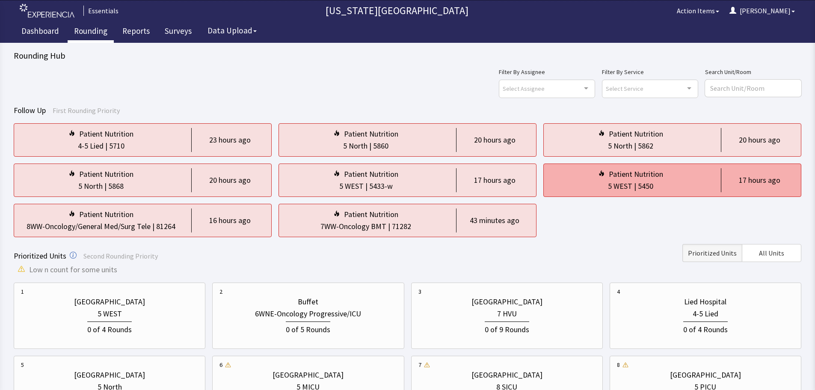
click at [647, 192] on div "5450" at bounding box center [645, 186] width 15 height 12
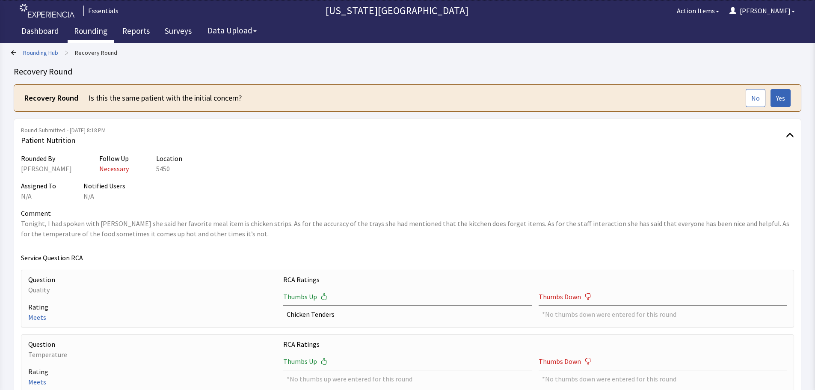
click at [93, 35] on link "Rounding" at bounding box center [91, 31] width 46 height 21
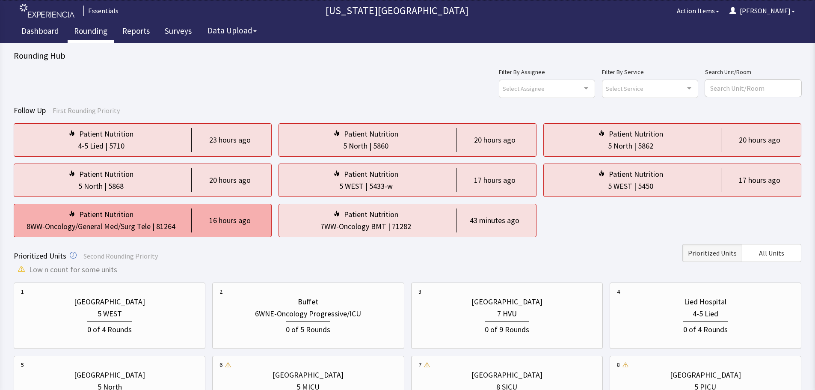
click at [152, 233] on div "Patient Nutrition 8WW-Oncology/General Med/Surg Tele | 81264 16 hours ago" at bounding box center [143, 220] width 258 height 33
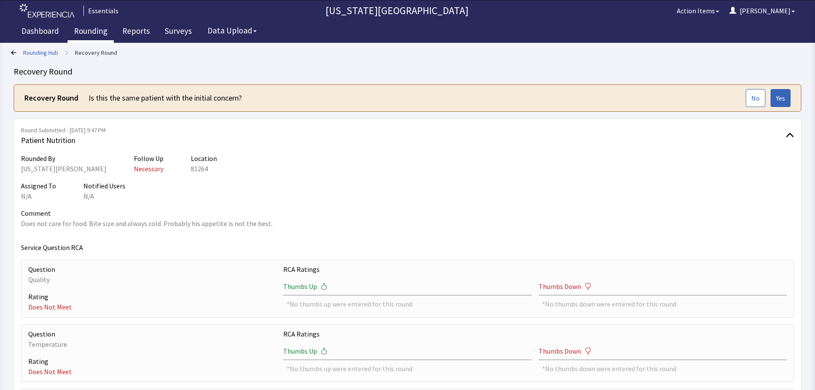
click at [97, 38] on link "Rounding" at bounding box center [91, 31] width 46 height 21
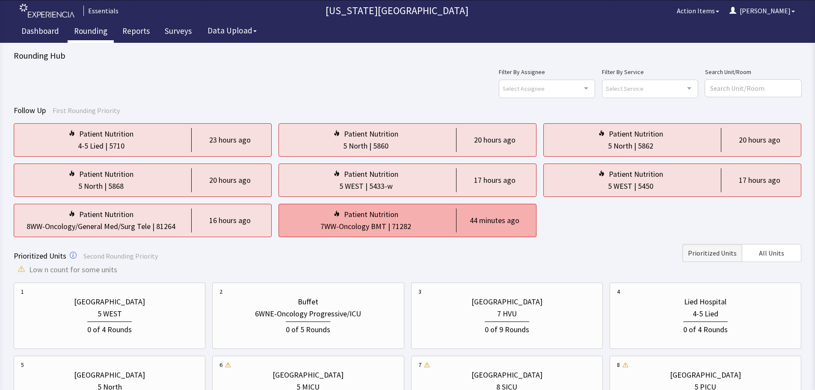
click at [389, 227] on div "|" at bounding box center [389, 226] width 6 height 12
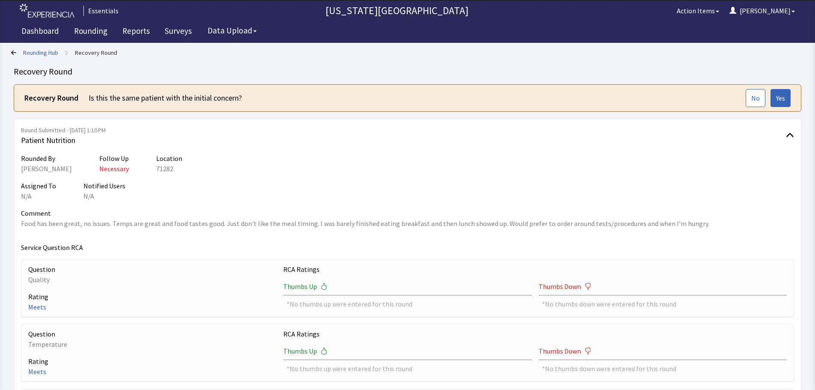
click at [340, 109] on div "Recovery Round Is this the same patient with the initial concern? No Yes" at bounding box center [407, 97] width 787 height 27
click at [92, 30] on link "Rounding" at bounding box center [91, 31] width 46 height 21
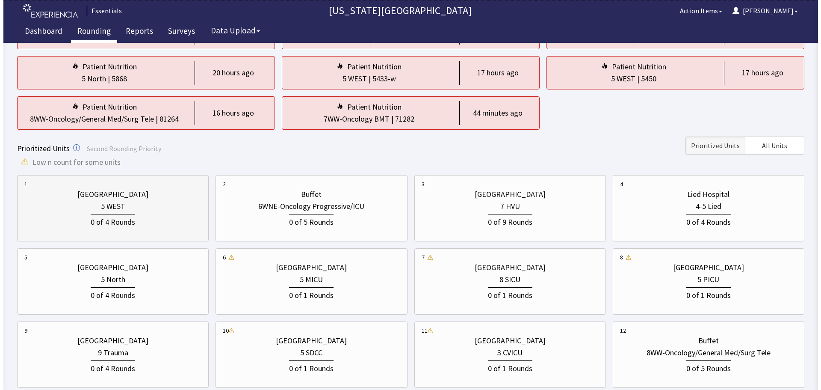
scroll to position [128, 0]
